Goal: Transaction & Acquisition: Obtain resource

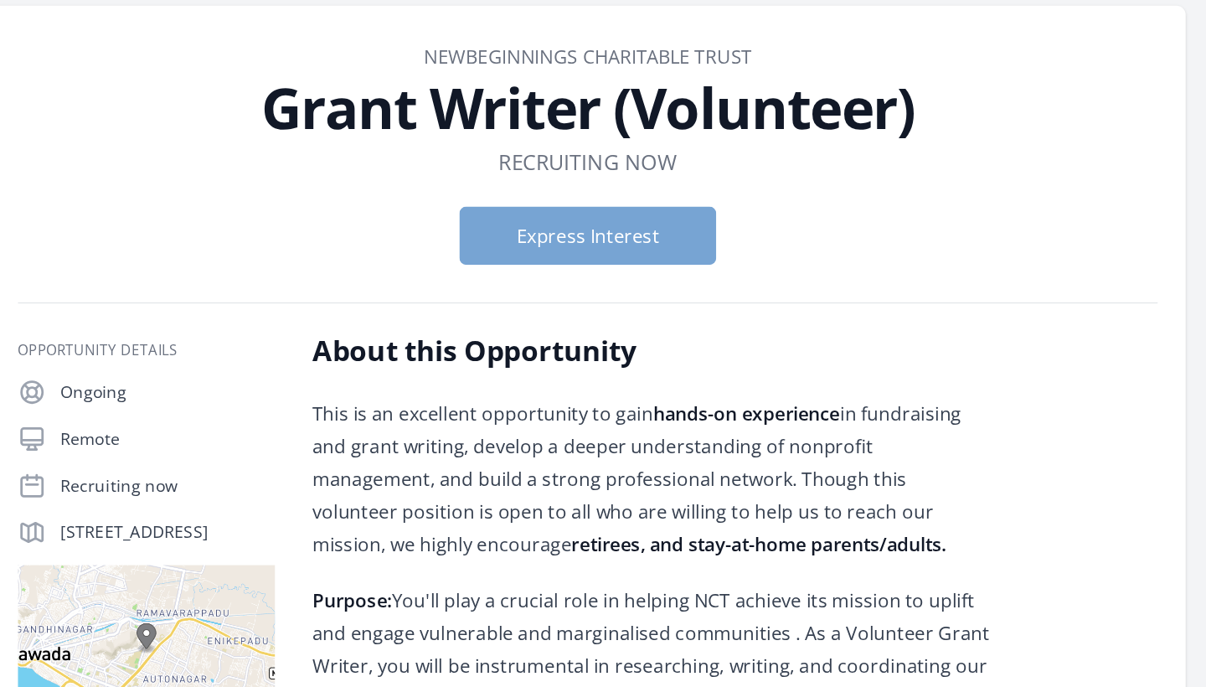
click at [511, 218] on button "Express Interest" at bounding box center [603, 239] width 184 height 42
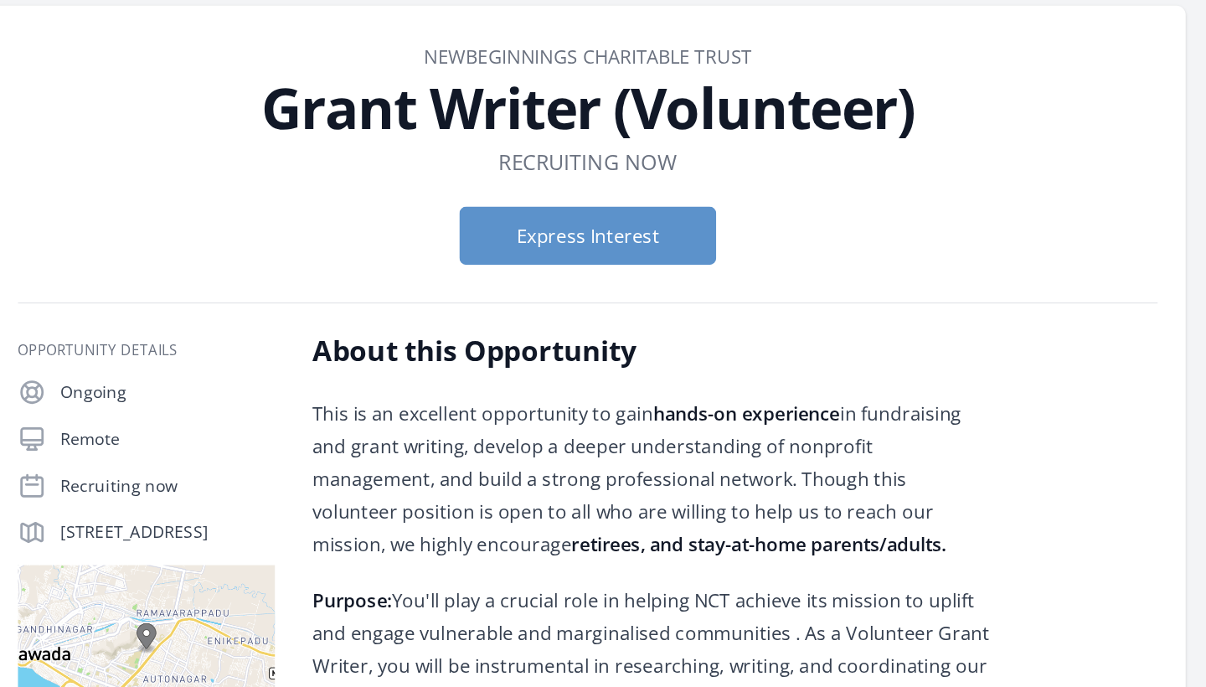
click at [462, 358] on p "This is an excellent opportunity to gain hands-on experience in fundraising and…" at bounding box center [650, 412] width 490 height 117
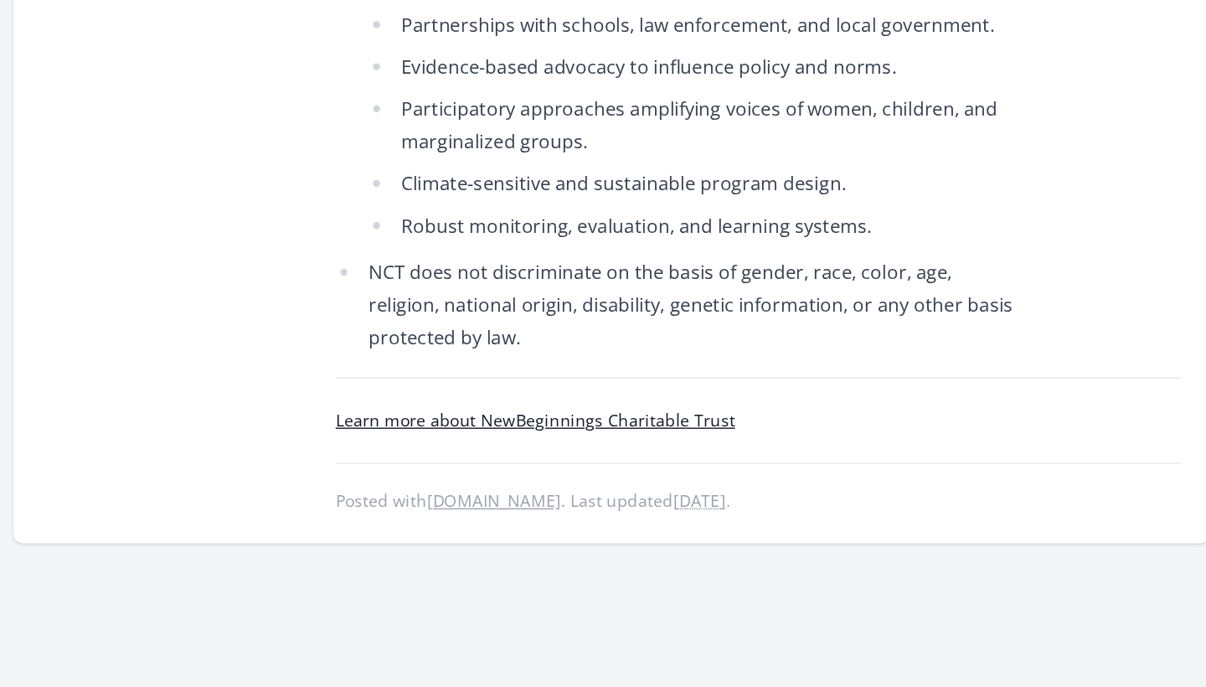
scroll to position [2608, 0]
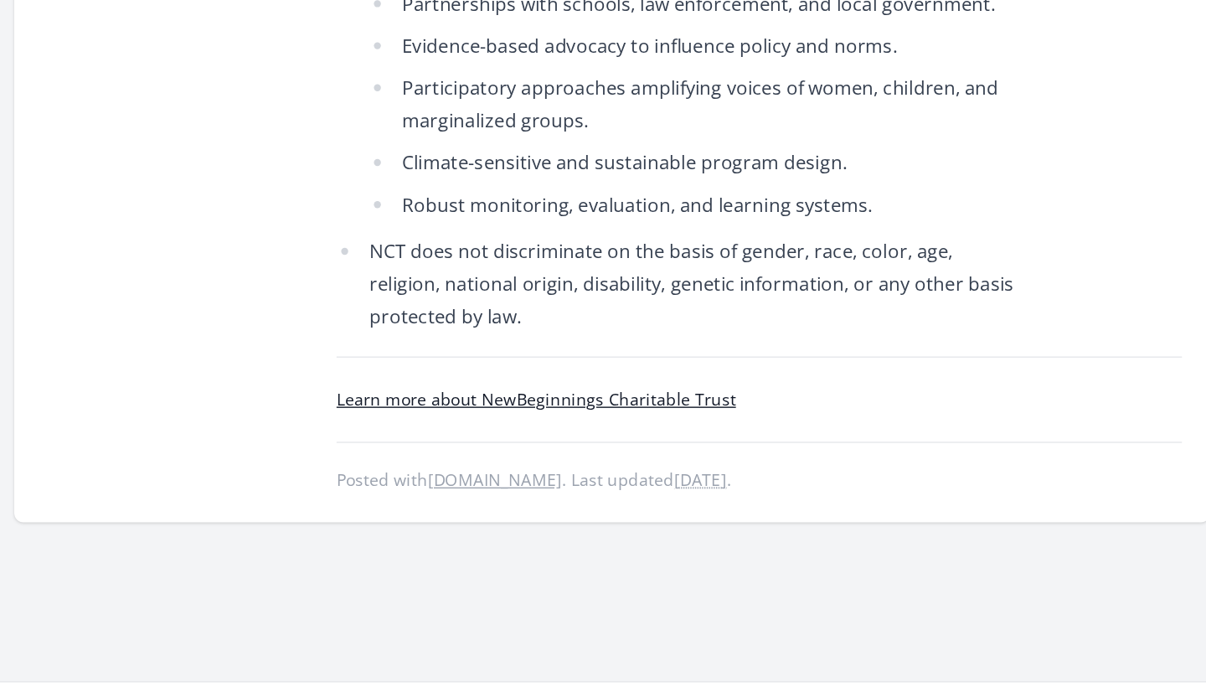
click at [432, 472] on link "Learn more about NewBeginnings Charitable Trust" at bounding box center [548, 480] width 286 height 16
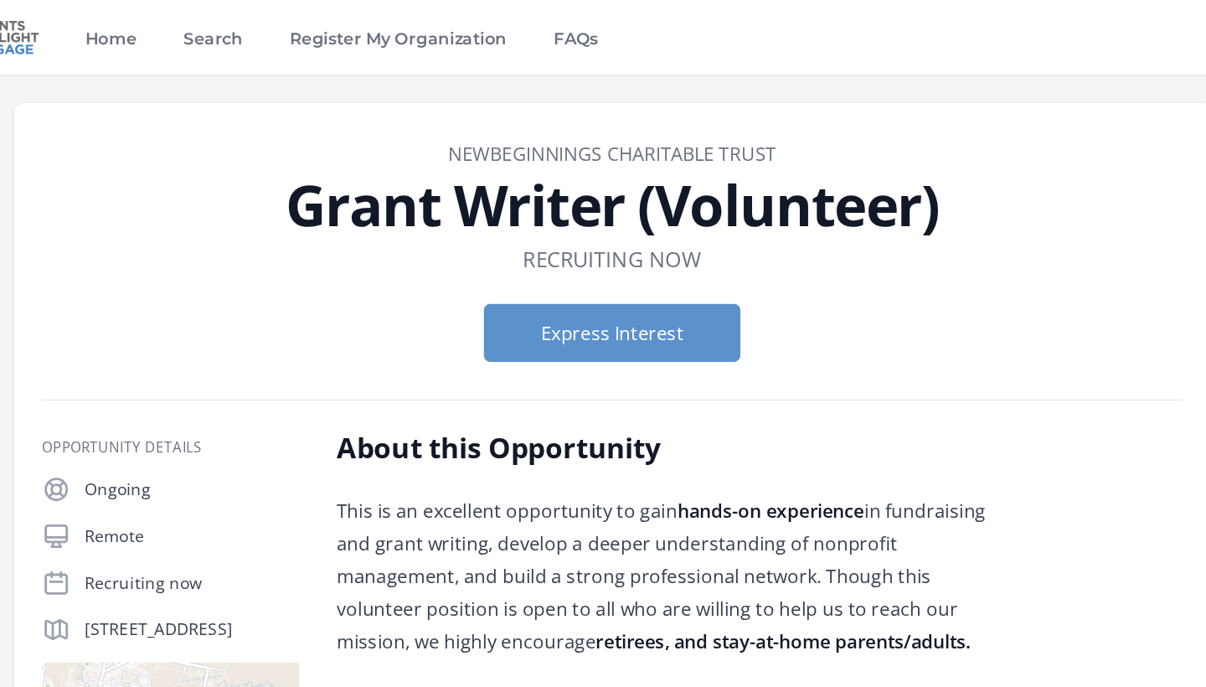
scroll to position [0, 0]
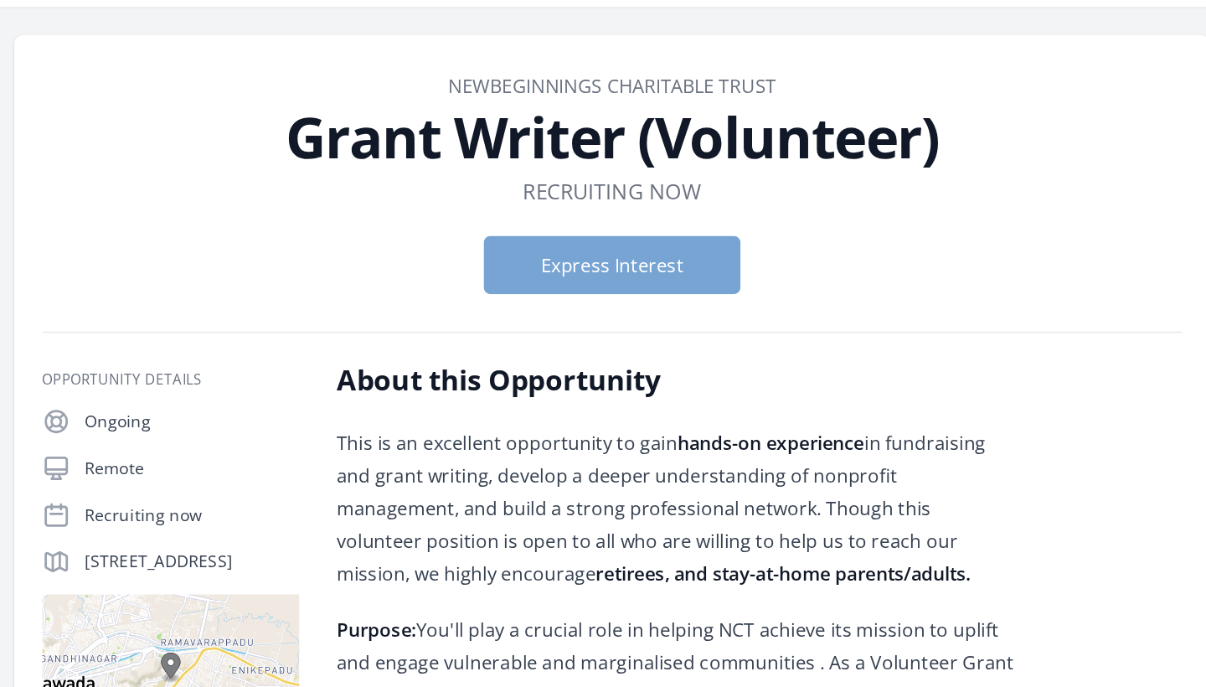
click at [511, 218] on button "Express Interest" at bounding box center [603, 239] width 184 height 42
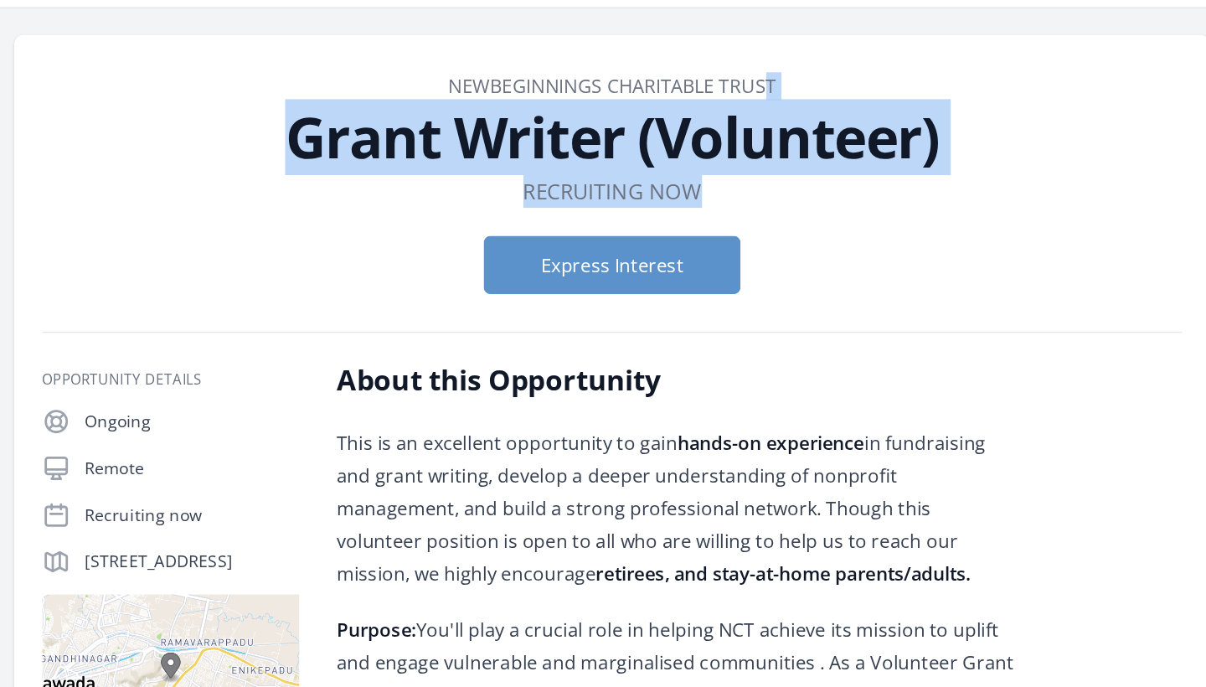
drag, startPoint x: 501, startPoint y: 135, endPoint x: 322, endPoint y: 55, distance: 196.1
click at [322, 101] on header "Organization NewBeginnings Charitable Trust Grant Writer (Volunteer) Duration R…" at bounding box center [602, 187] width 817 height 173
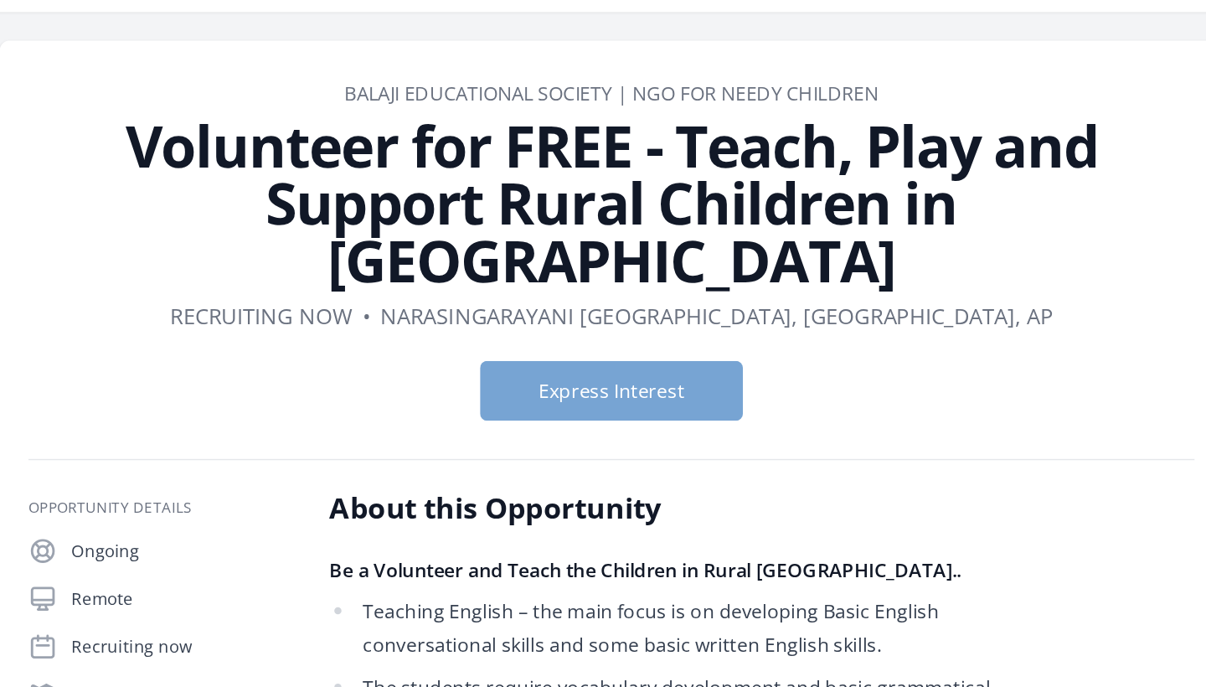
click at [511, 298] on button "Express Interest" at bounding box center [603, 319] width 184 height 42
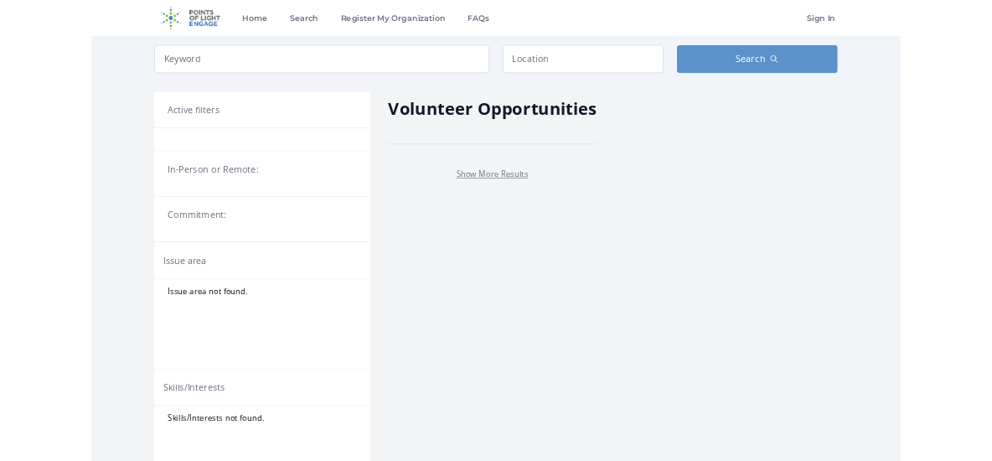
scroll to position [66, 405]
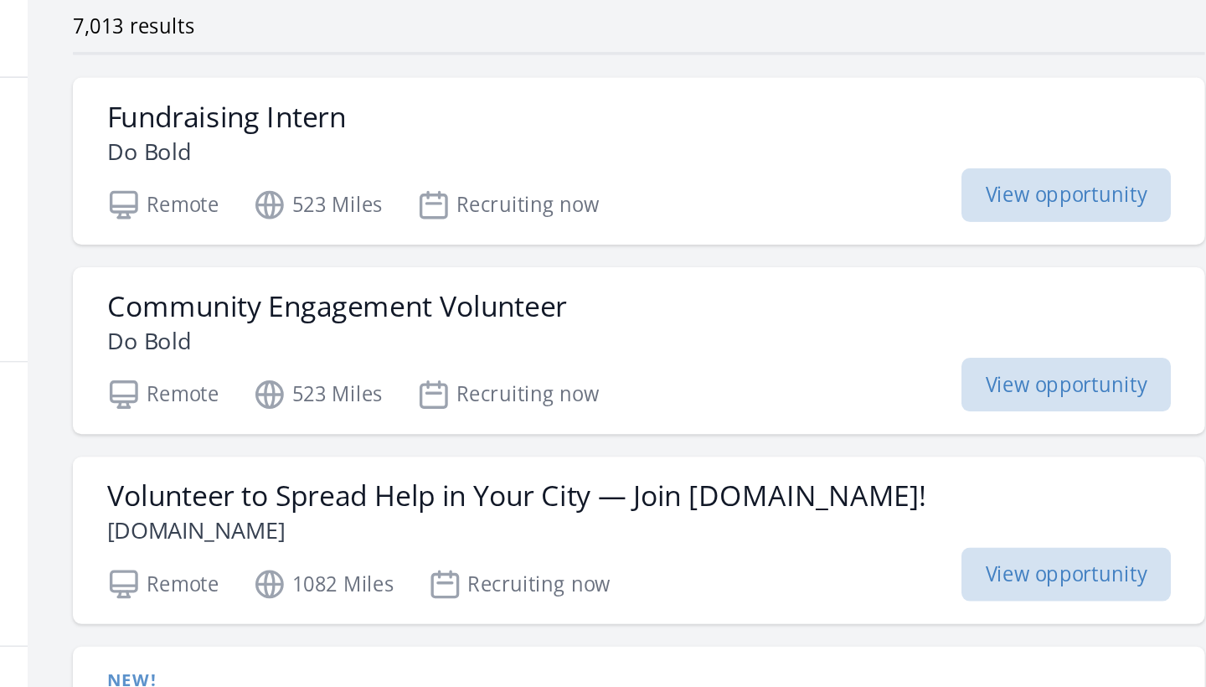
click at [442, 141] on div "7,013 results" at bounding box center [777, 149] width 670 height 17
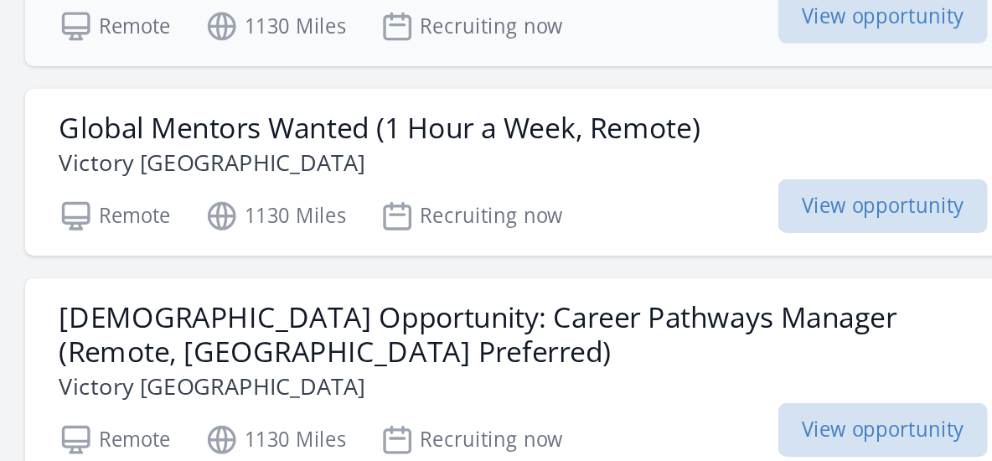
scroll to position [937, 0]
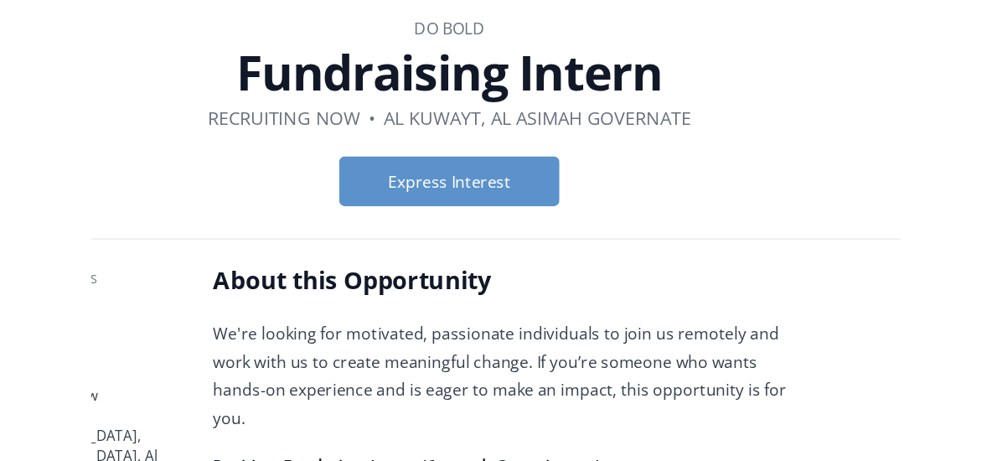
scroll to position [66, 0]
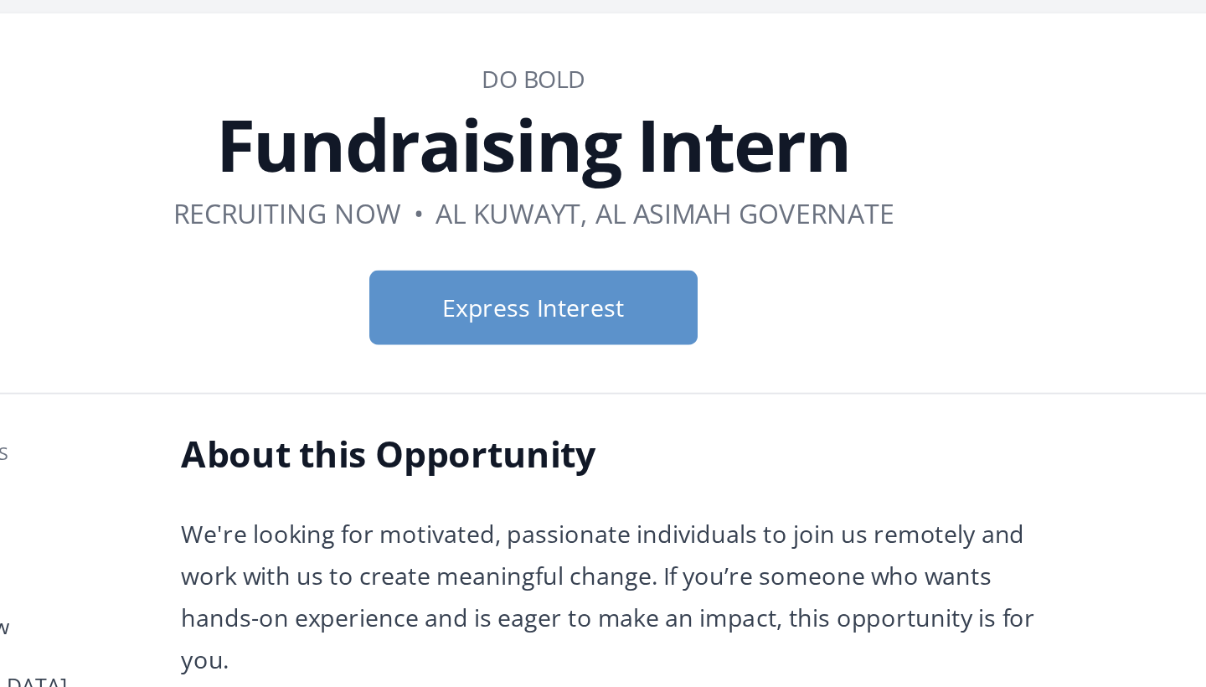
drag, startPoint x: 508, startPoint y: 260, endPoint x: 102, endPoint y: 301, distance: 408.3
copy div "Lo'ip dolorsi ame consectet, adipiscing elitseddoei te inci ut laboreet dol mag…"
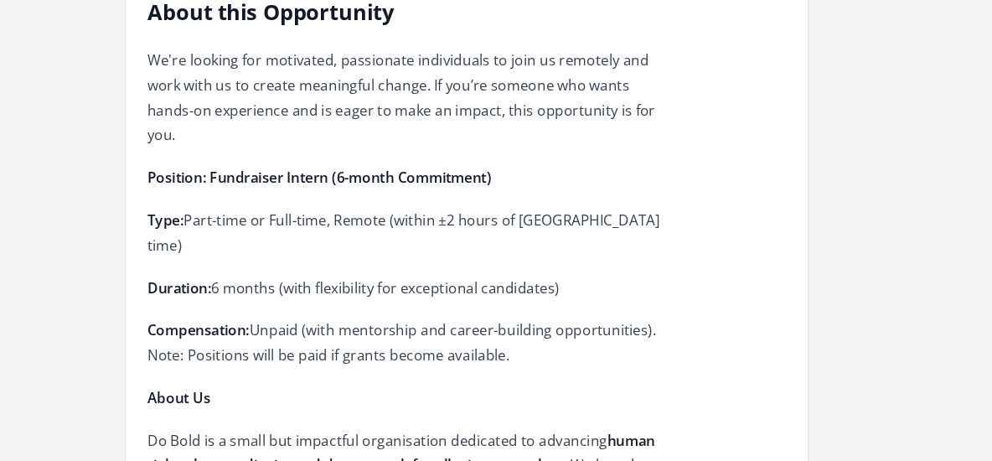
scroll to position [460, 0]
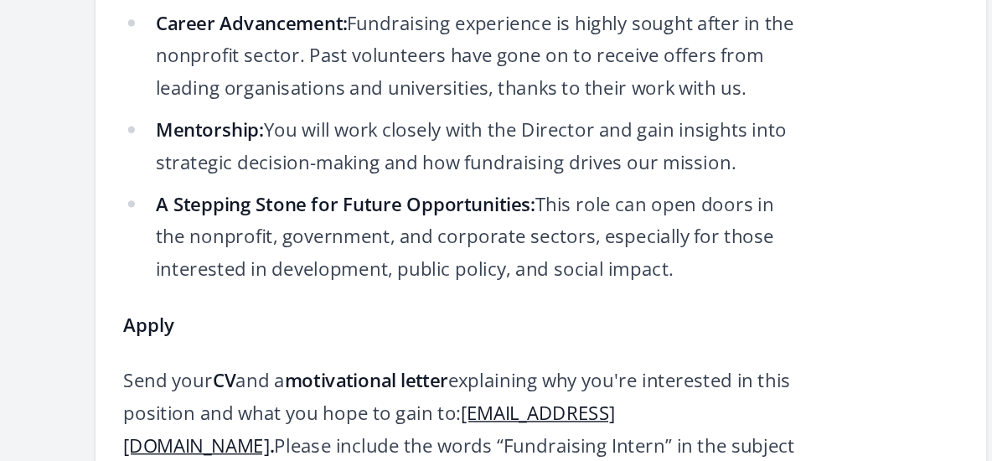
scroll to position [2801, 0]
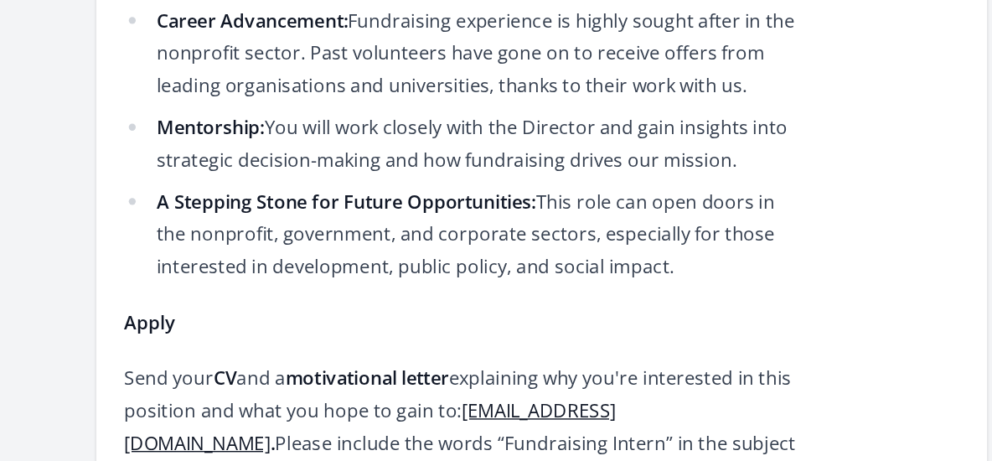
click at [395, 290] on link "[EMAIL_ADDRESS][DOMAIN_NAME]" at bounding box center [371, 311] width 355 height 42
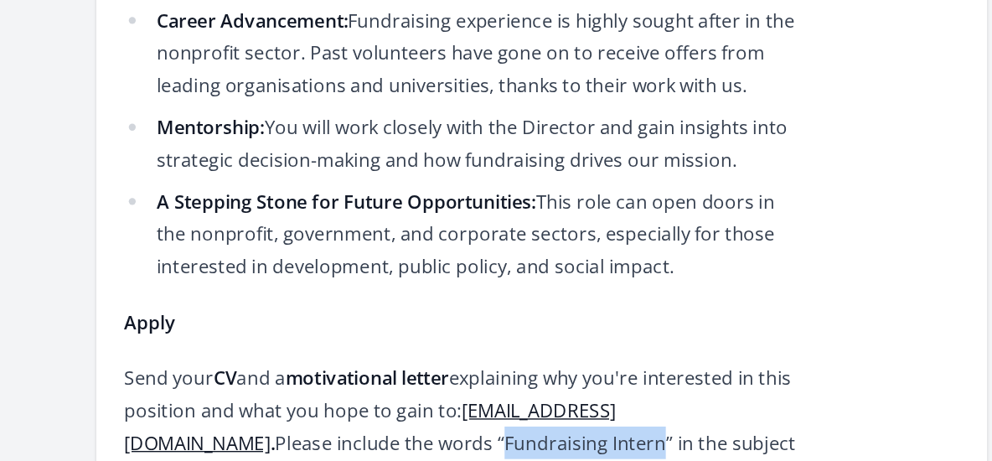
drag, startPoint x: 250, startPoint y: 248, endPoint x: 138, endPoint y: 248, distance: 111.4
click at [194, 264] on p "Send your CV and a motivational letter explaining why you're interested in this…" at bounding box center [439, 311] width 490 height 94
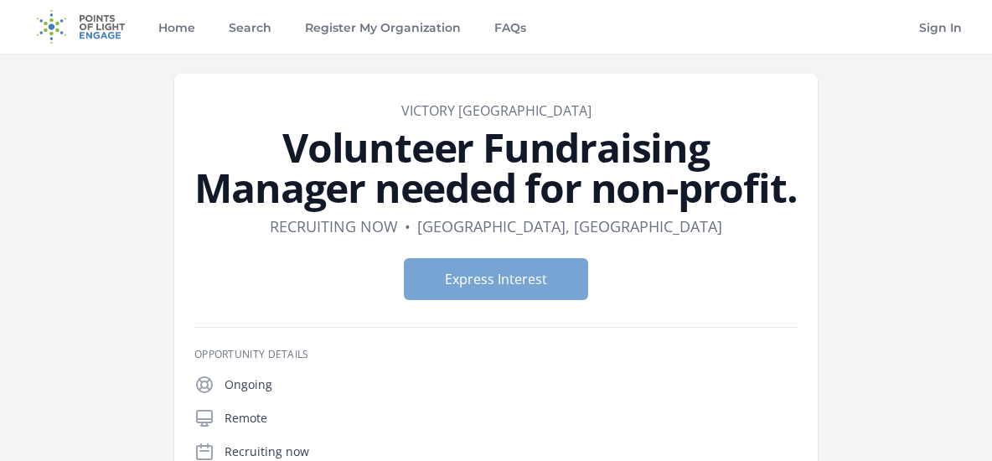
click at [484, 273] on button "Express Interest" at bounding box center [496, 279] width 184 height 42
